Goal: Entertainment & Leisure: Consume media (video, audio)

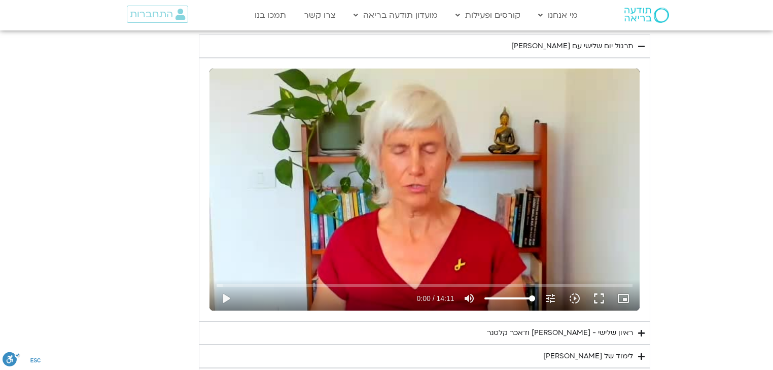
scroll to position [2068, 0]
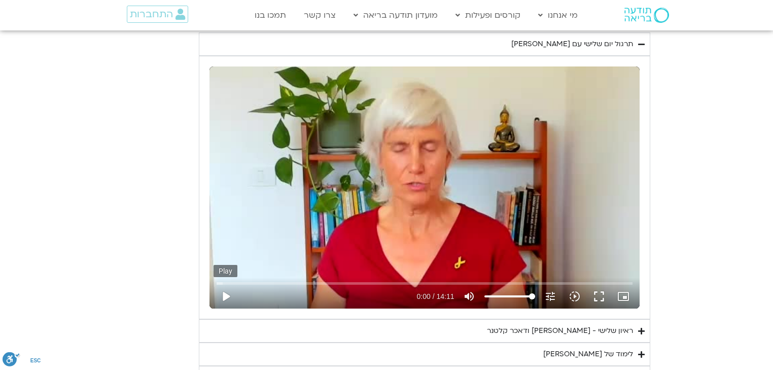
click at [224, 292] on button "play_arrow" at bounding box center [225, 296] width 24 height 24
click at [600, 293] on button "fullscreen" at bounding box center [598, 296] width 24 height 24
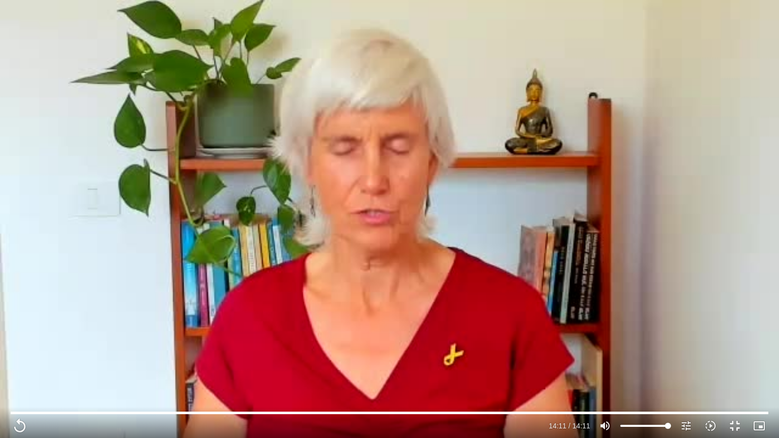
click at [772, 0] on div "Skip Ad 0:04 replay 14:11 / 14:11 volume_up Mute tune Resolution Auto 240p slow…" at bounding box center [389, 219] width 779 height 438
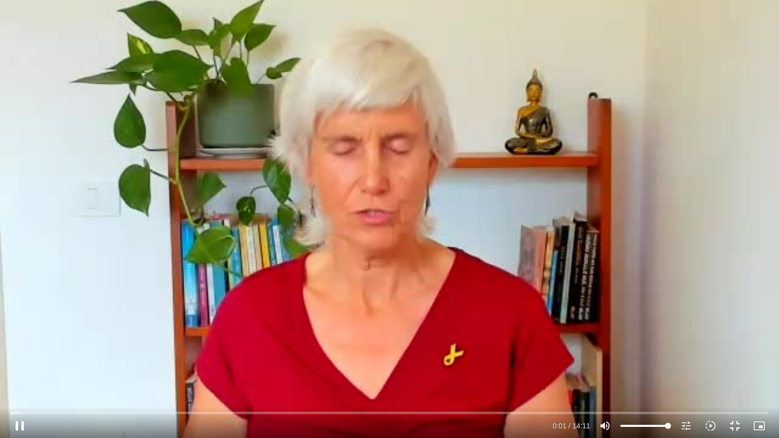
click at [772, 0] on div "Skip Ad 0:04 pause 0:01 / 14:11 volume_up Mute tune Resolution Auto 240p slow_m…" at bounding box center [389, 219] width 779 height 438
click at [127, 107] on div "Skip Ad 0:04 play_arrow 0:01 / 14:11 volume_up Mute tune Resolution Auto 240p s…" at bounding box center [389, 219] width 779 height 438
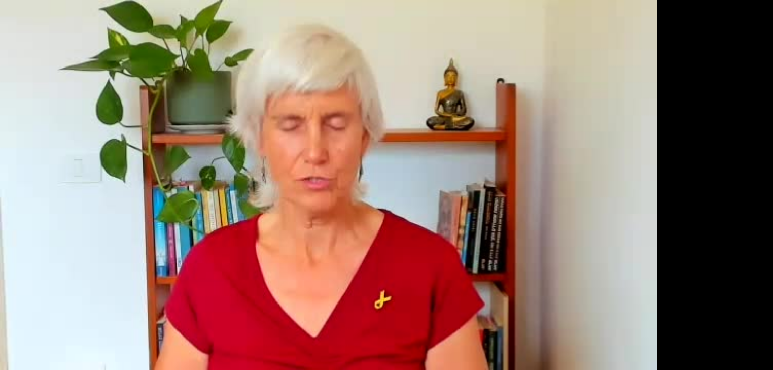
scroll to position [2149, 0]
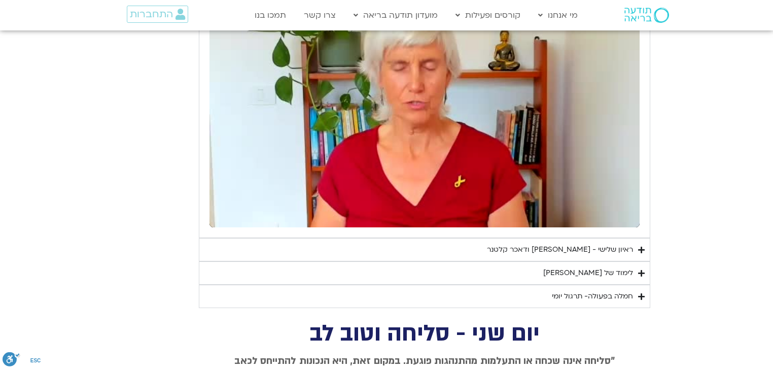
click at [568, 245] on div "ראיון שלישי - [PERSON_NAME] ודאכר קלטנר" at bounding box center [560, 249] width 146 height 12
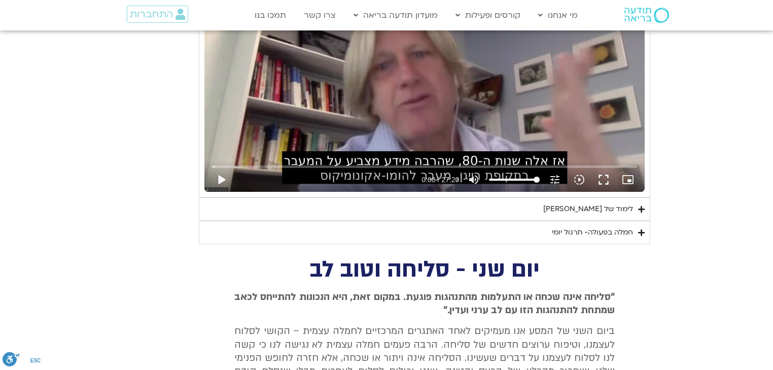
scroll to position [2474, 0]
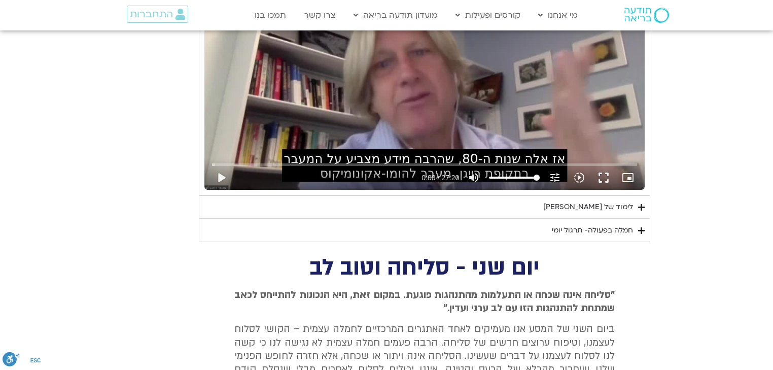
click at [616, 203] on div "לימוד של [PERSON_NAME]" at bounding box center [588, 207] width 90 height 12
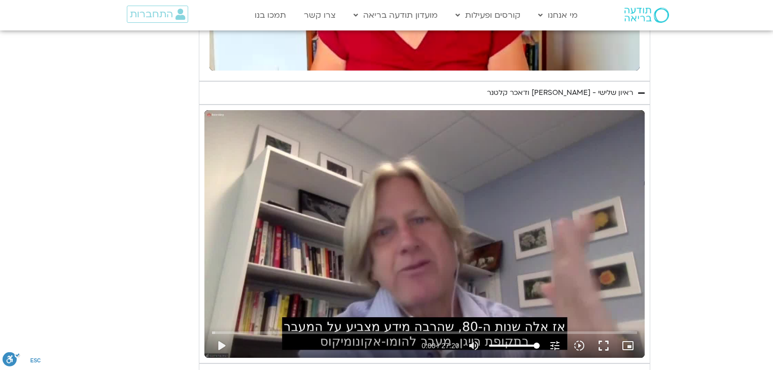
scroll to position [2190, 0]
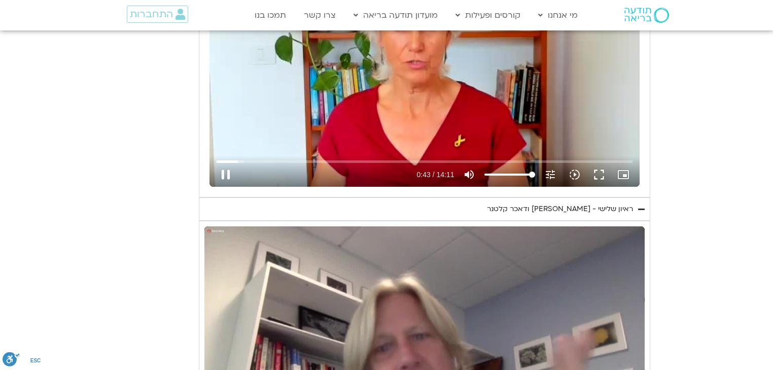
click at [445, 99] on div "Skip Ad 7:51 pause 0:43 / 14:11 volume_up Mute tune Resolution Auto 240p slow_m…" at bounding box center [424, 66] width 430 height 242
type input "43.418651"
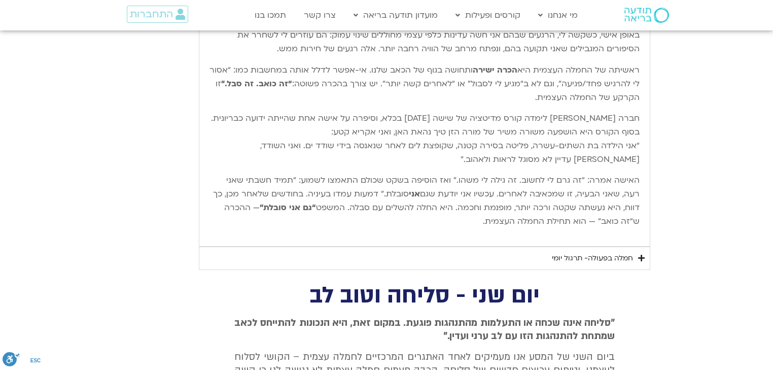
scroll to position [2758, 0]
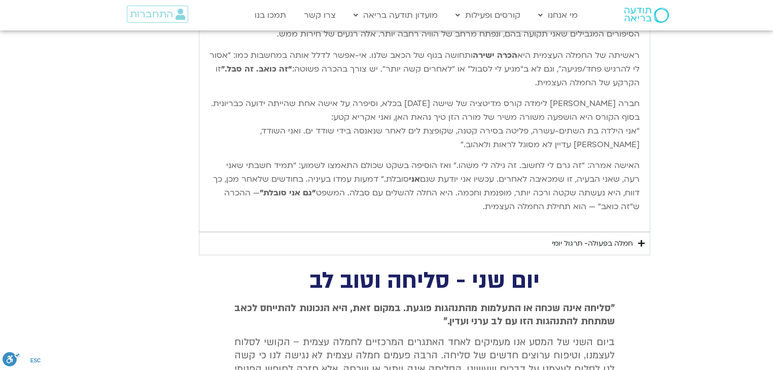
click at [594, 237] on div "חמלה בפעולה- תרגול יומי" at bounding box center [592, 243] width 81 height 12
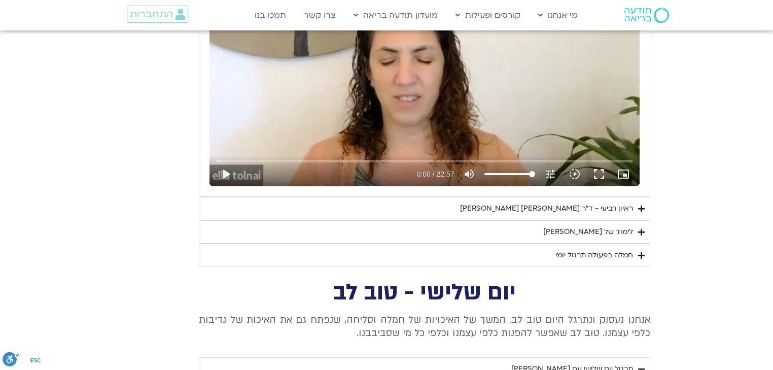
scroll to position [1703, 0]
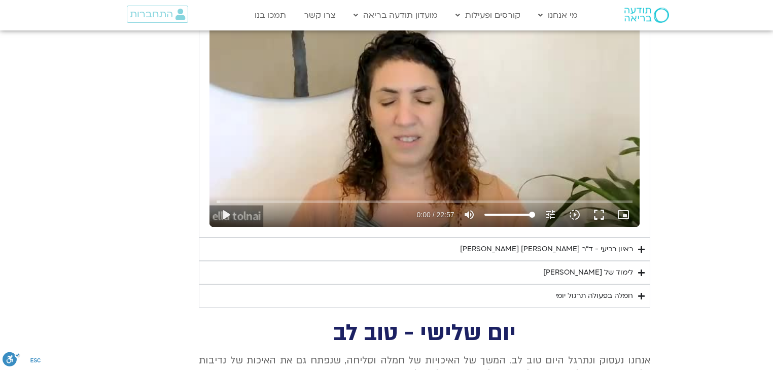
click at [558, 245] on div "ראיון רביעי - ד"ר [PERSON_NAME] [PERSON_NAME]" at bounding box center [546, 249] width 173 height 12
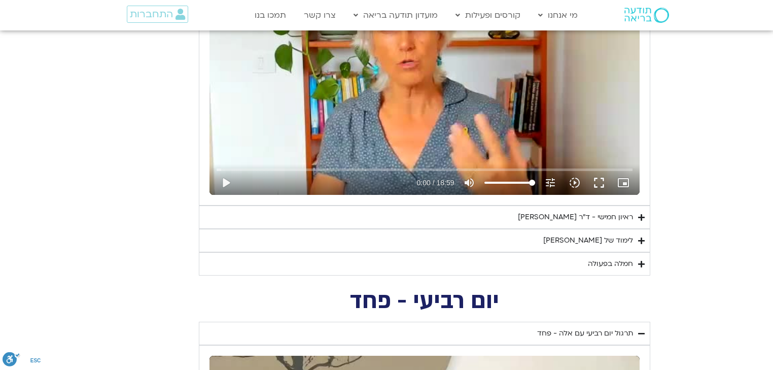
scroll to position [1338, 0]
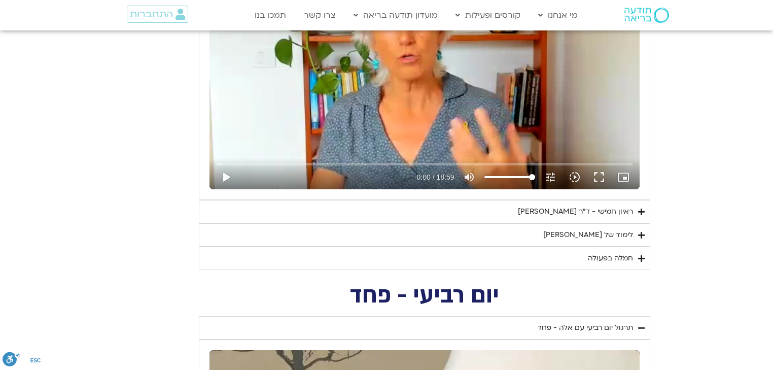
click at [564, 210] on div "ראיון חמישי - ד"ר [PERSON_NAME]" at bounding box center [575, 211] width 115 height 12
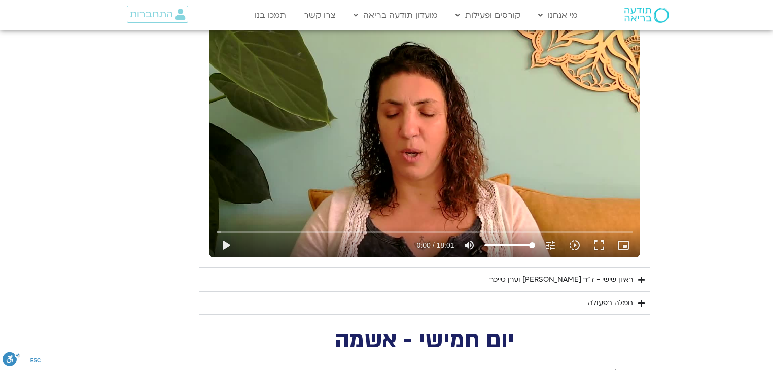
scroll to position [892, 0]
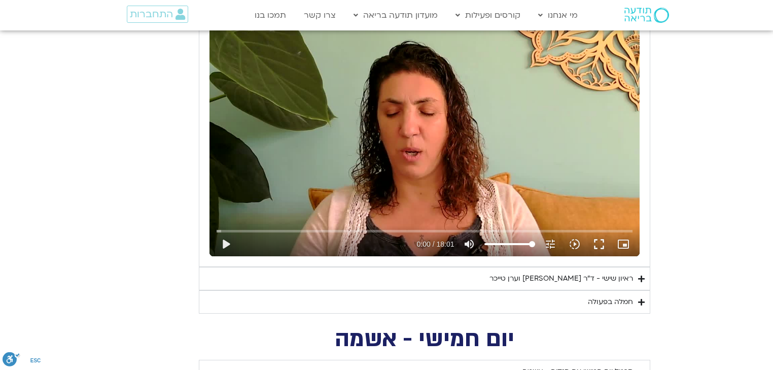
click at [552, 281] on div "ראיון שישי - ד"ר [PERSON_NAME] וערן טייכר" at bounding box center [560, 278] width 143 height 12
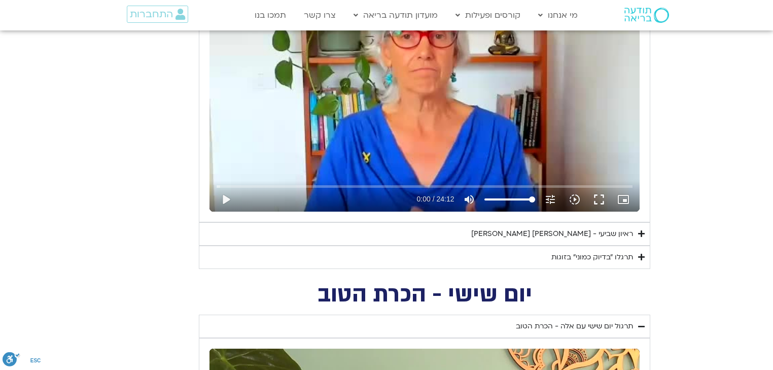
scroll to position [568, 0]
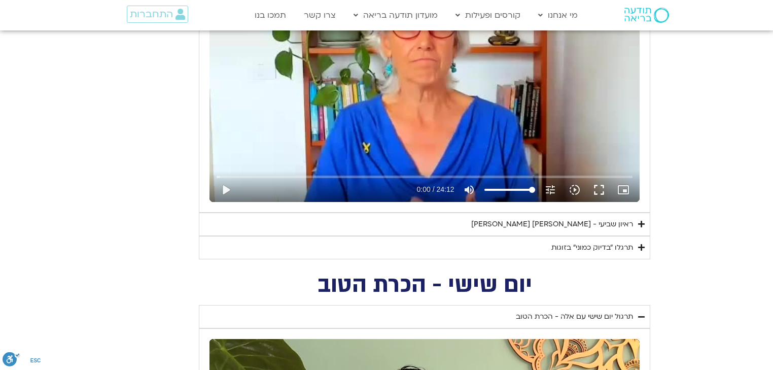
click at [566, 226] on div "ראיון שביעי - [PERSON_NAME] [PERSON_NAME]" at bounding box center [552, 224] width 162 height 12
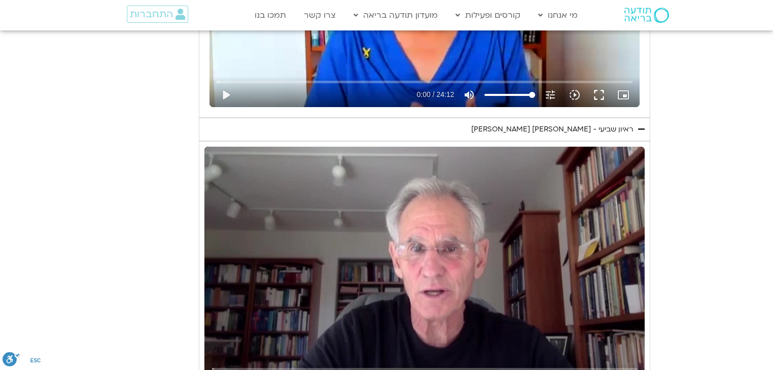
scroll to position [730, 0]
